Goal: Information Seeking & Learning: Learn about a topic

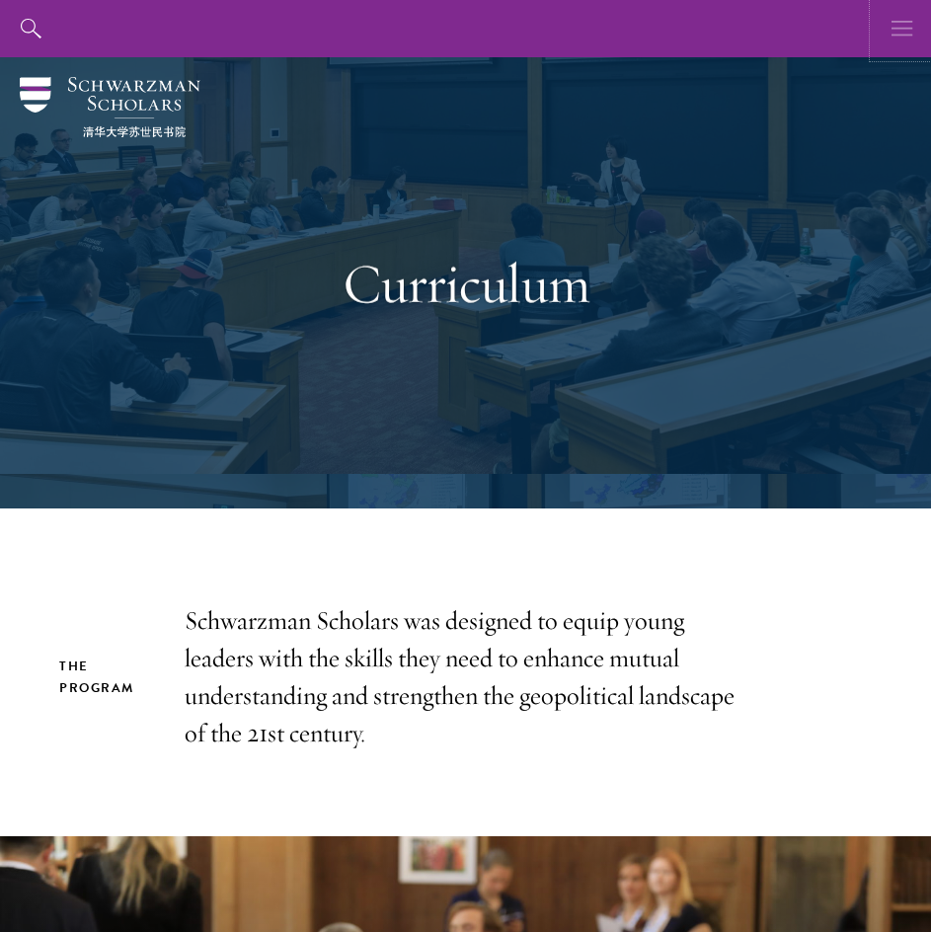
click at [883, 26] on button "button" at bounding box center [902, 28] width 57 height 57
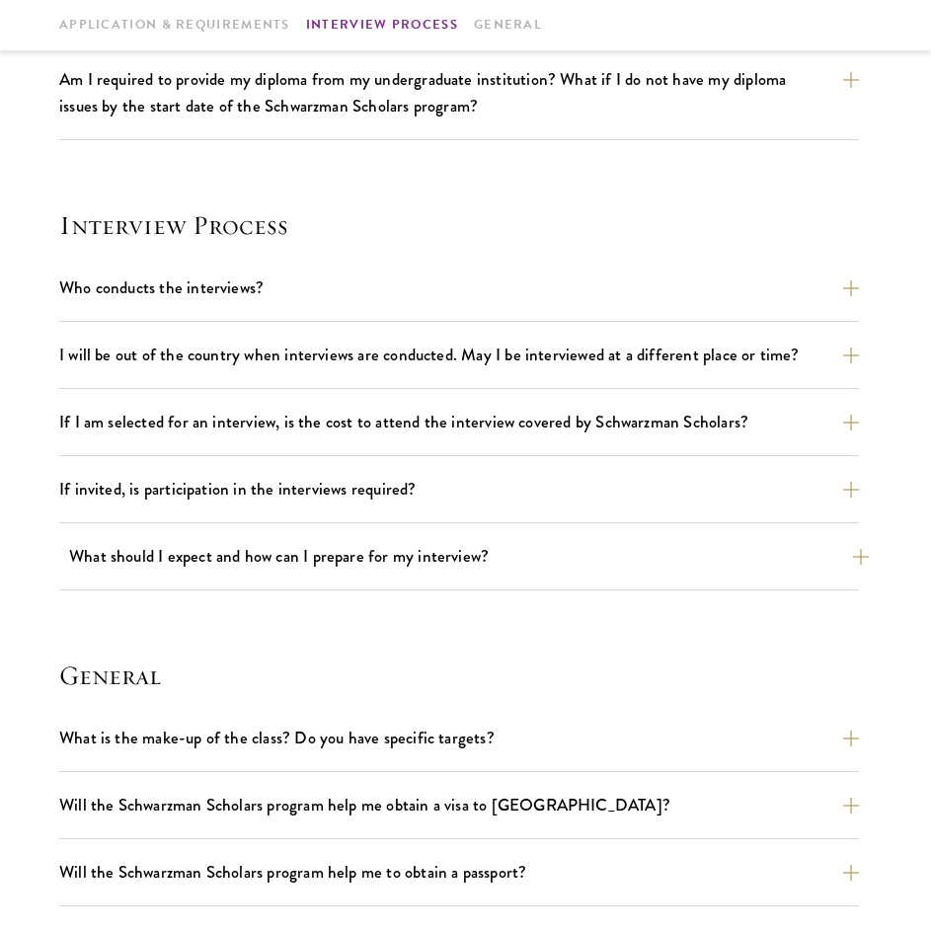
scroll to position [1975, 0]
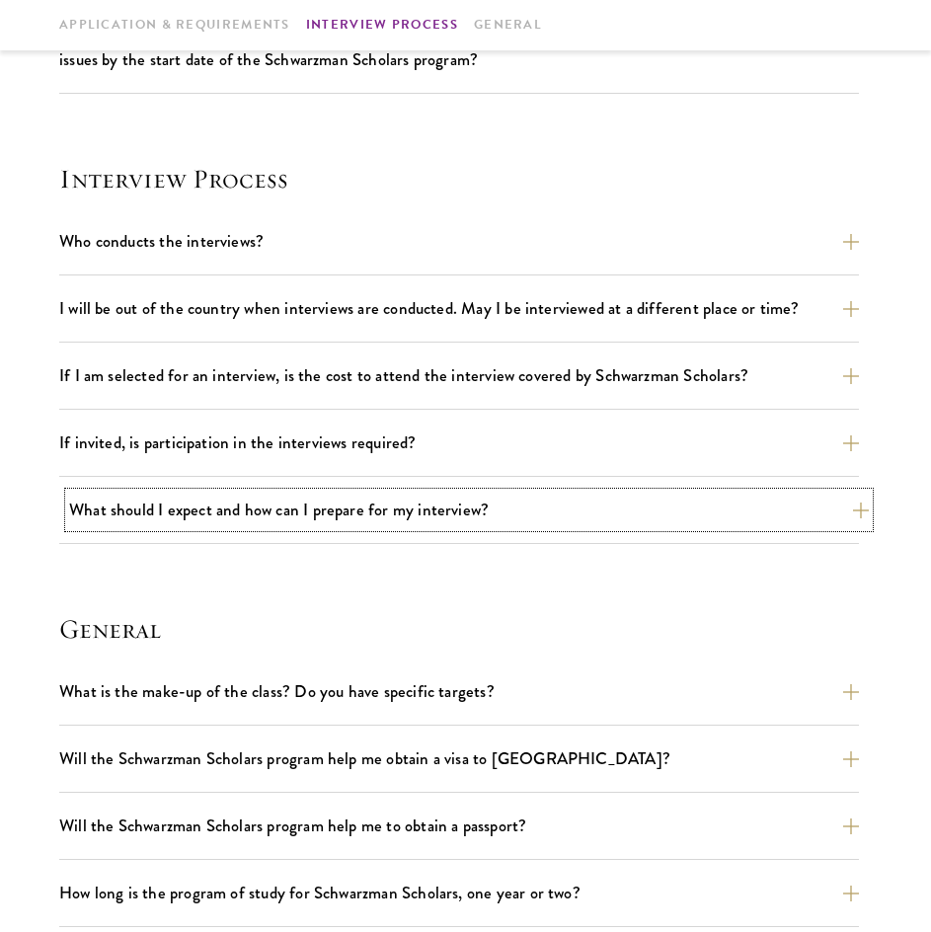
click at [455, 507] on button "What should I expect and how can I prepare for my interview?" at bounding box center [469, 510] width 800 height 35
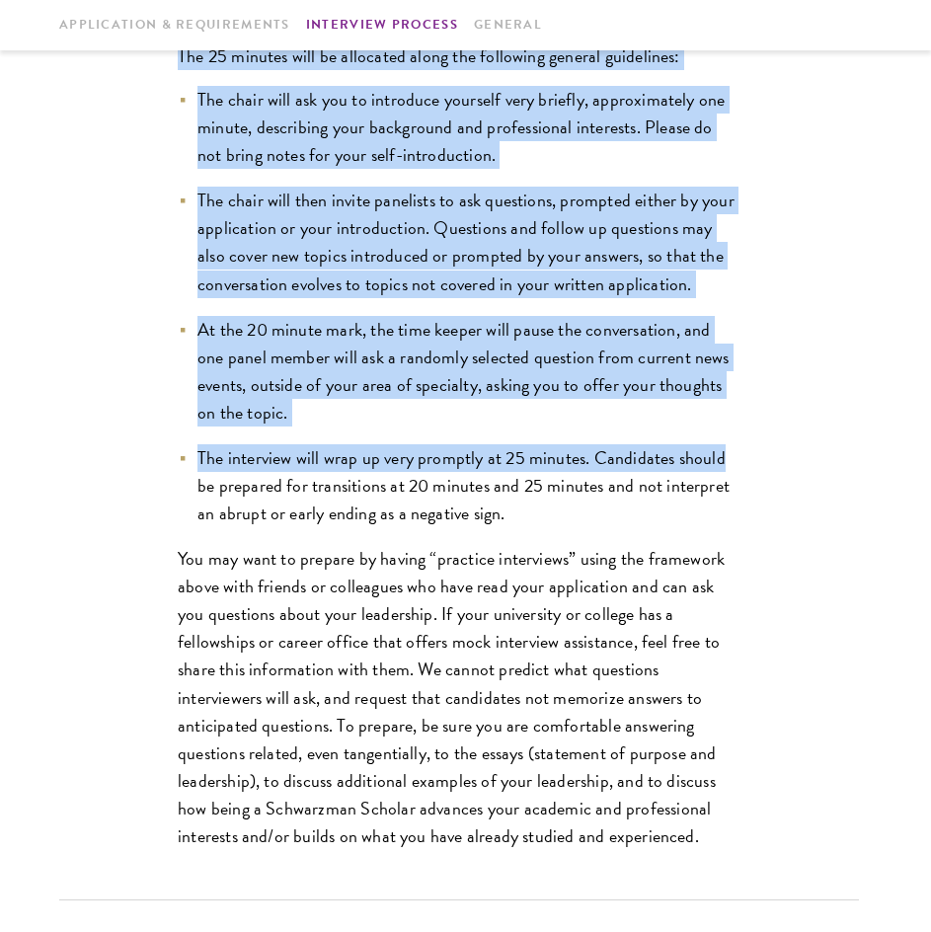
scroll to position [2816, 0]
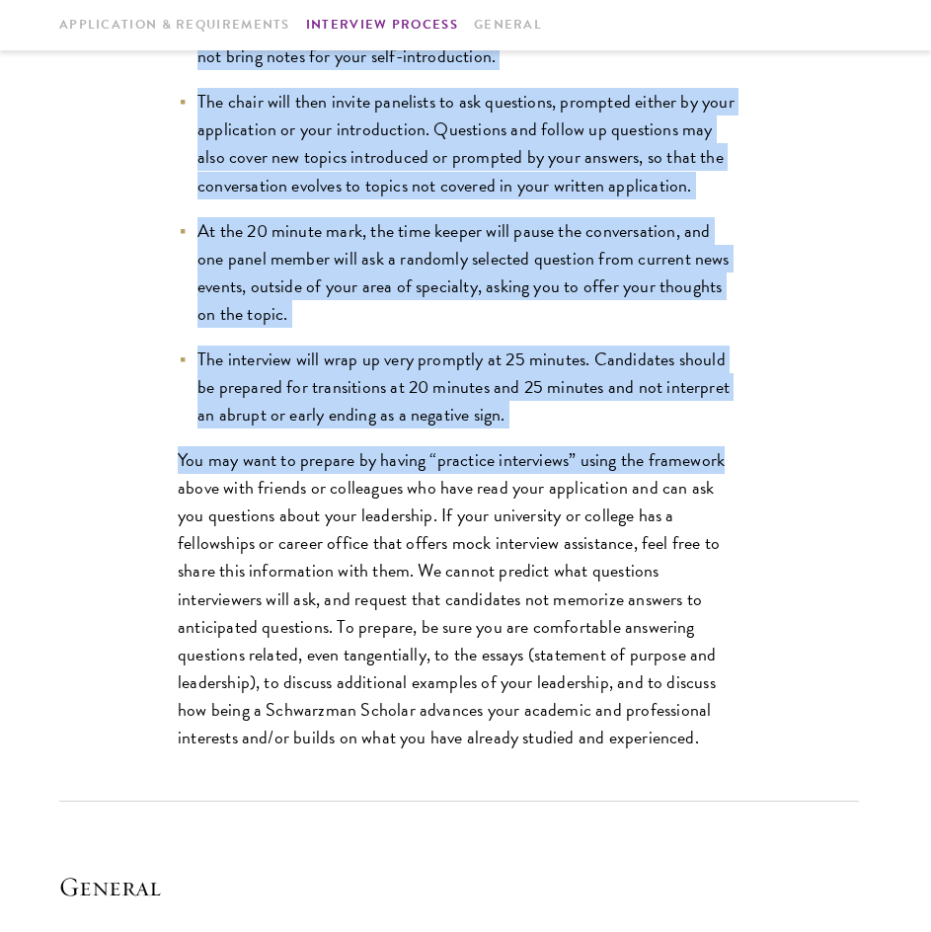
drag, startPoint x: 170, startPoint y: 428, endPoint x: 729, endPoint y: 455, distance: 559.4
click at [726, 455] on div "Interviews are free-flowing conversations, driven by but not limited to your wr…" at bounding box center [458, 251] width 681 height 1099
